Goal: Task Accomplishment & Management: Manage account settings

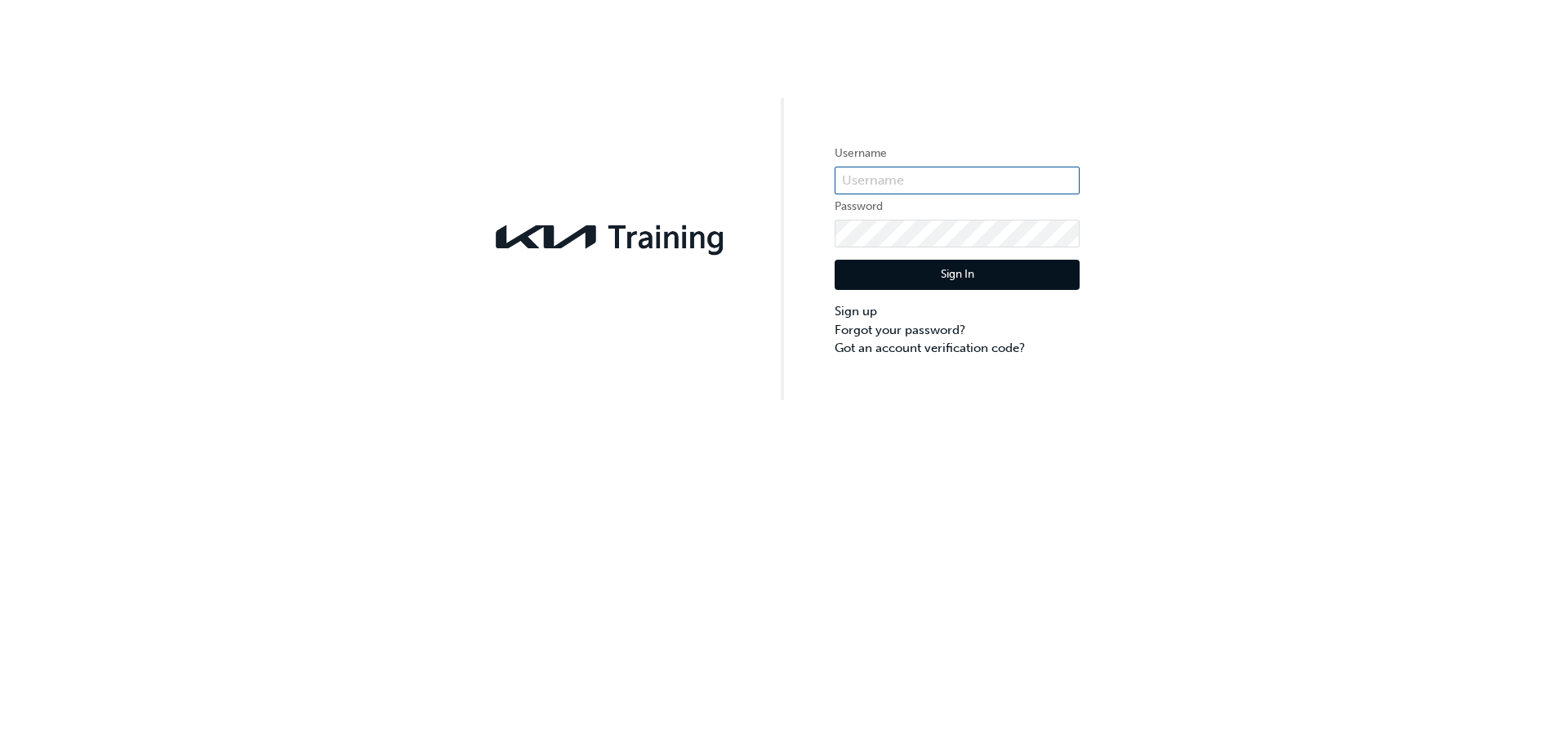
click at [1035, 193] on input "text" at bounding box center [957, 180] width 245 height 28
type input "[EMAIL_ADDRESS][DOMAIN_NAME]"
click at [982, 171] on input "[EMAIL_ADDRESS][DOMAIN_NAME]" at bounding box center [957, 180] width 245 height 28
drag, startPoint x: 1058, startPoint y: 175, endPoint x: 359, endPoint y: 155, distance: 699.3
click at [359, 155] on div "Username [EMAIL_ADDRESS][DOMAIN_NAME] Password Sign In Sign up Forgot your pass…" at bounding box center [784, 200] width 1568 height 401
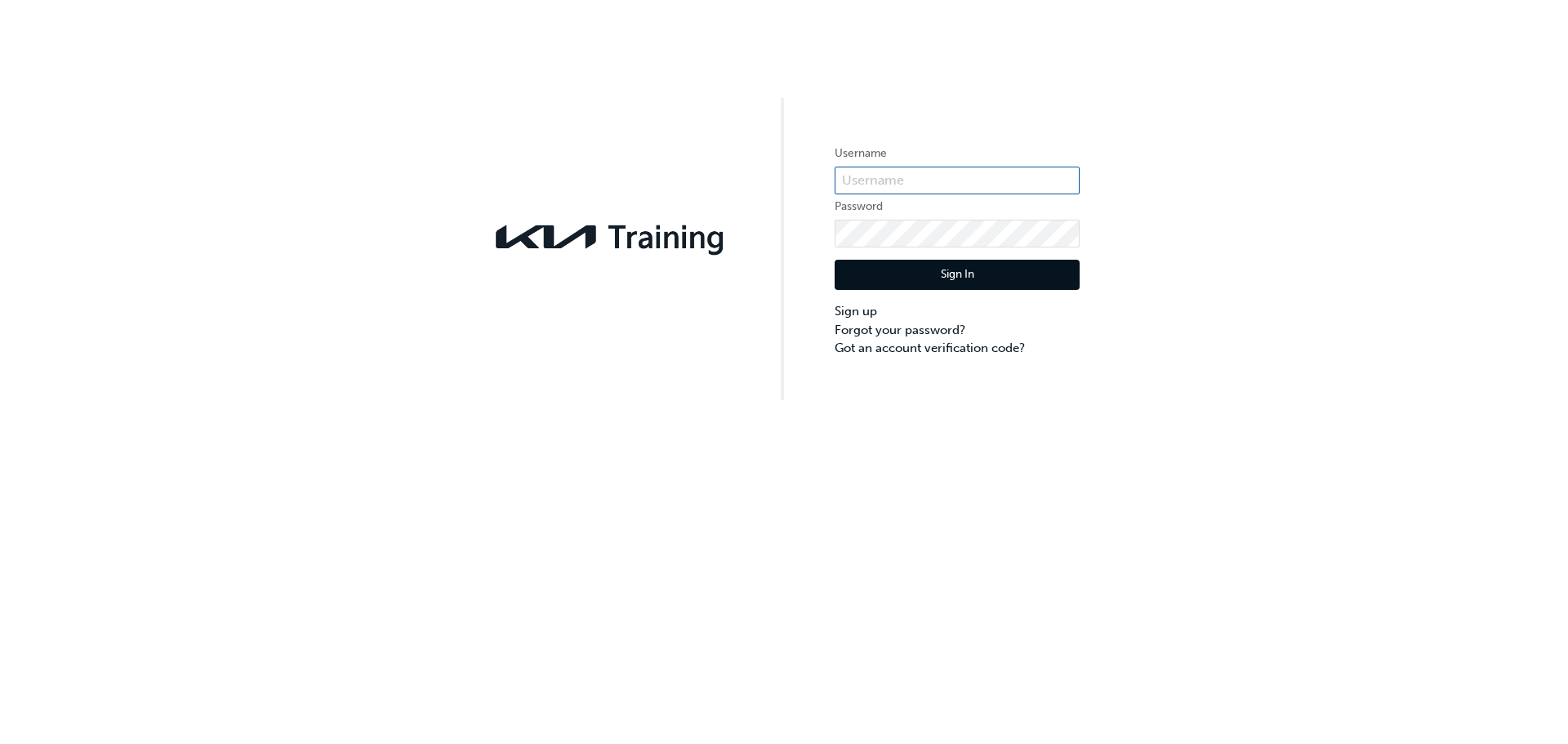
click at [948, 179] on input "text" at bounding box center [957, 180] width 245 height 28
type input "kau83806g2"
click at [954, 175] on input "kau83806g2" at bounding box center [957, 180] width 245 height 28
click at [953, 177] on input "kau83806g2" at bounding box center [957, 180] width 245 height 28
drag, startPoint x: 953, startPoint y: 177, endPoint x: 657, endPoint y: 177, distance: 296.0
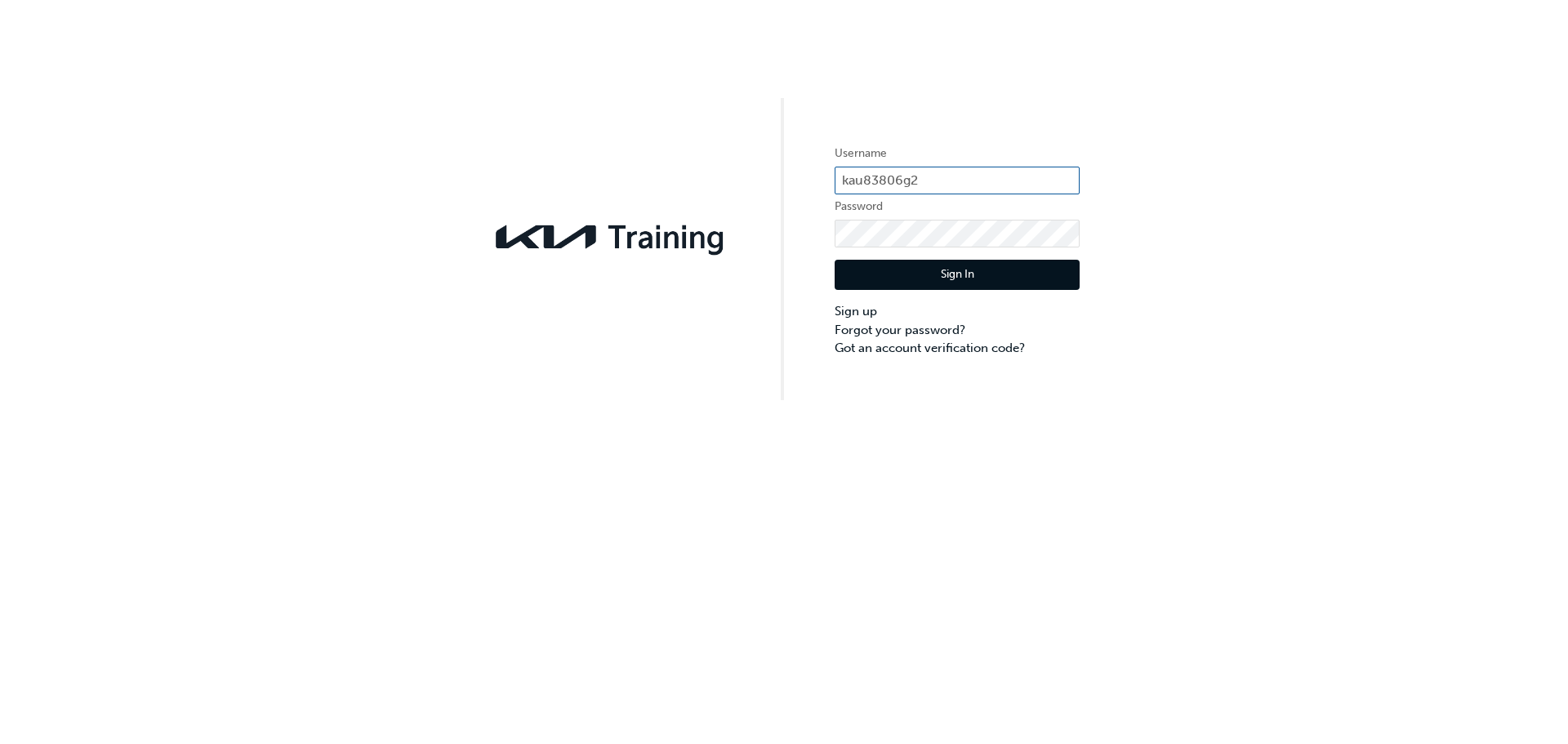
click at [657, 177] on div "Username kau83806g2 Password Sign In Sign up Forgot your password? Got an accou…" at bounding box center [784, 200] width 1568 height 401
click at [988, 173] on input "text" at bounding box center [957, 180] width 245 height 28
type input "kau83806a6"
click at [729, 238] on div "Username kau83806a6 Password Sign In Sign up Forgot your password? Got an accou…" at bounding box center [784, 200] width 1568 height 401
click at [1000, 284] on button "Sign In" at bounding box center [957, 275] width 245 height 31
